Goal: Task Accomplishment & Management: Manage account settings

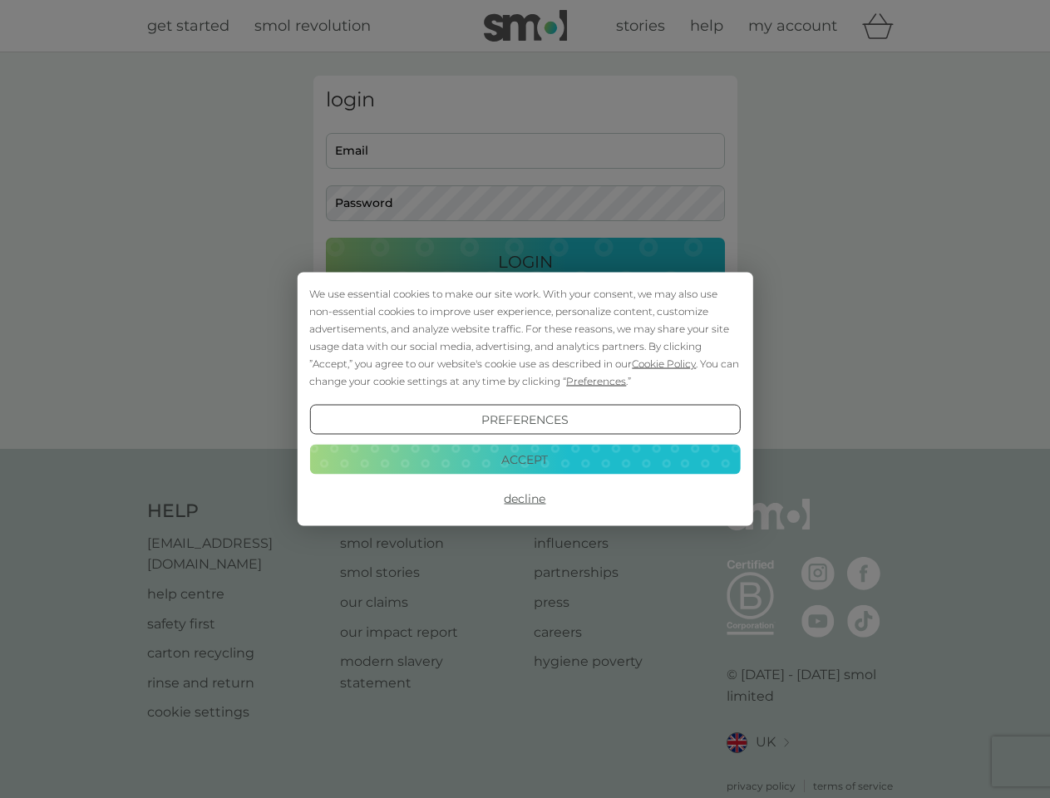
click at [664, 363] on span "Cookie Policy" at bounding box center [664, 363] width 64 height 12
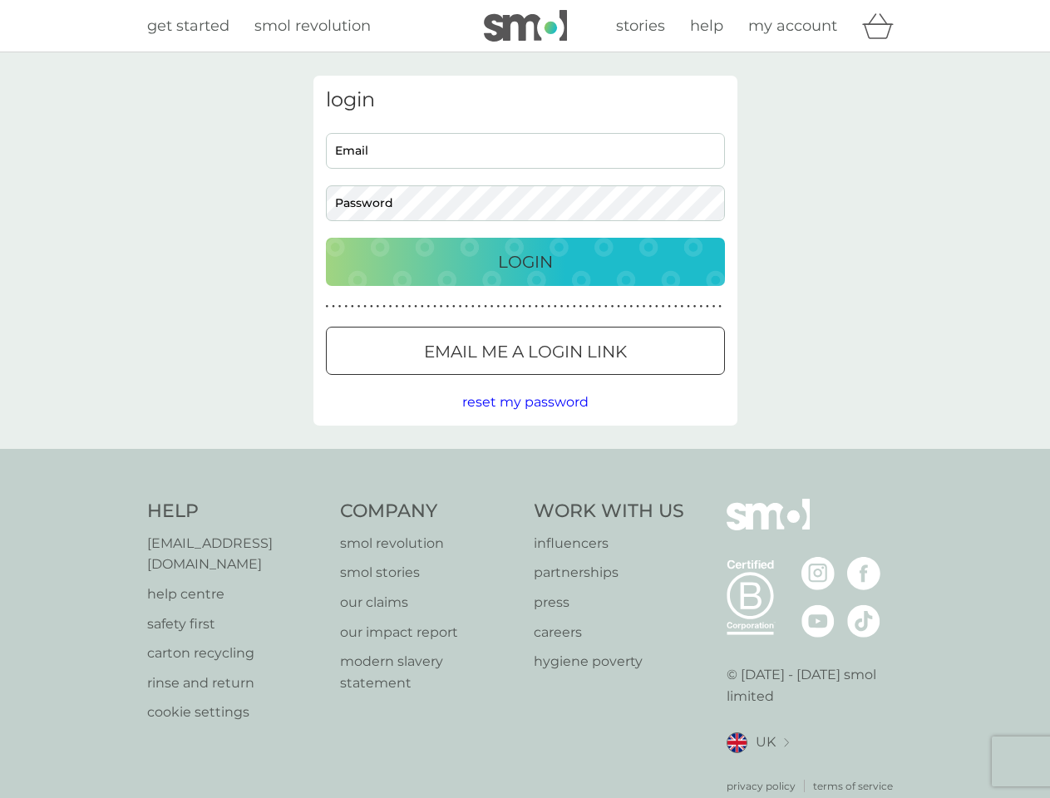
click at [594, 381] on div "login Email Password Login ● ● ● ● ● ● ● ● ● ● ● ● ● ● ● ● ● ● ● ● ● ● ● ● ● ● …" at bounding box center [525, 251] width 424 height 350
click at [524, 420] on div "login Email Password Login ● ● ● ● ● ● ● ● ● ● ● ● ● ● ● ● ● ● ● ● ● ● ● ● ● ● …" at bounding box center [525, 251] width 424 height 350
click at [524, 499] on div "Help [EMAIL_ADDRESS][DOMAIN_NAME] help centre safety first carton recycling rin…" at bounding box center [525, 646] width 756 height 295
click at [524, 459] on div "Help [EMAIL_ADDRESS][DOMAIN_NAME] help centre safety first carton recycling rin…" at bounding box center [525, 646] width 1050 height 395
